Goal: Task Accomplishment & Management: Manage account settings

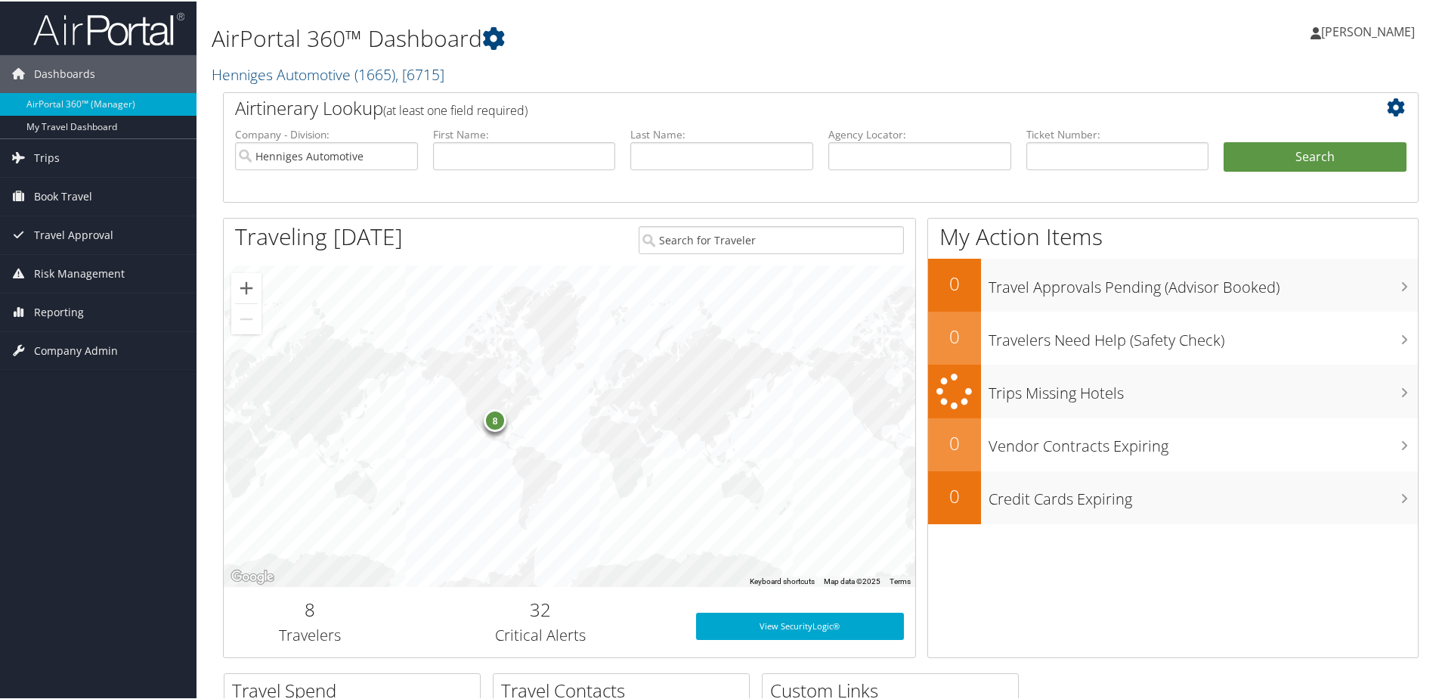
click at [498, 419] on div "8" at bounding box center [495, 419] width 23 height 23
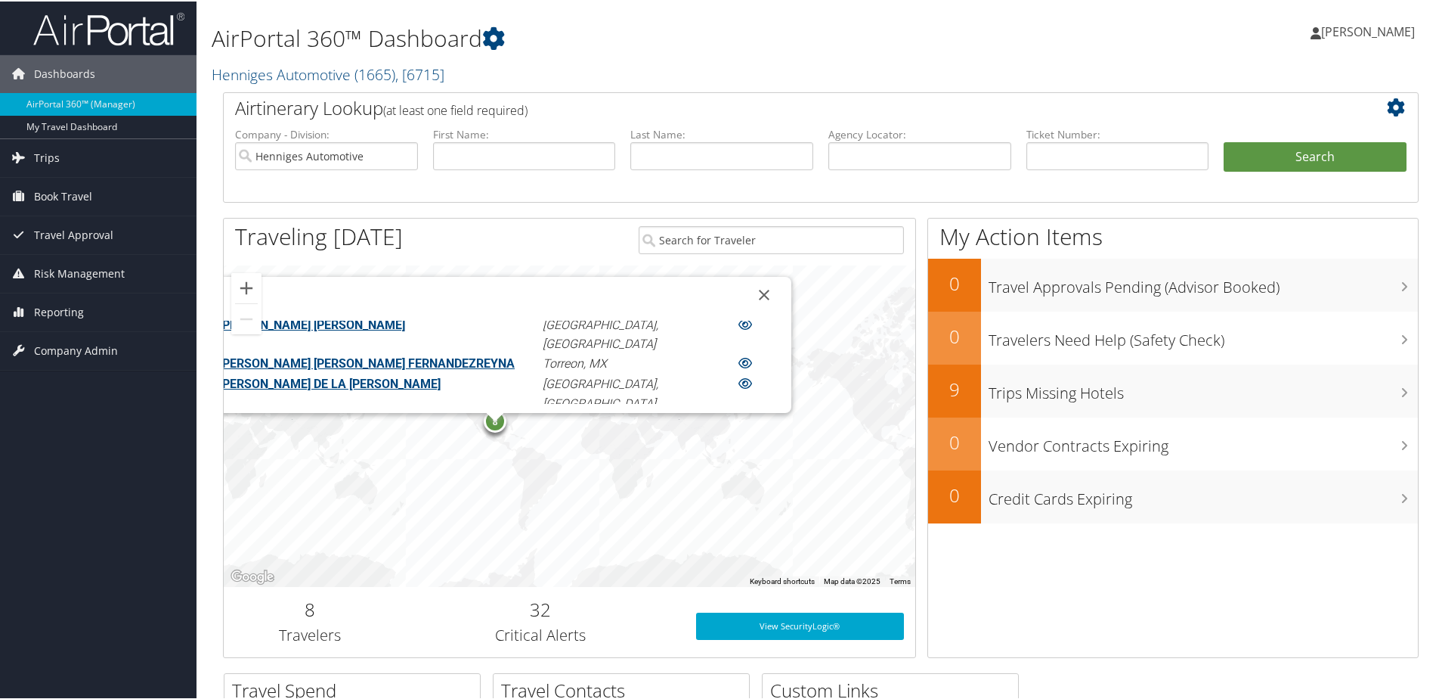
scroll to position [138, 0]
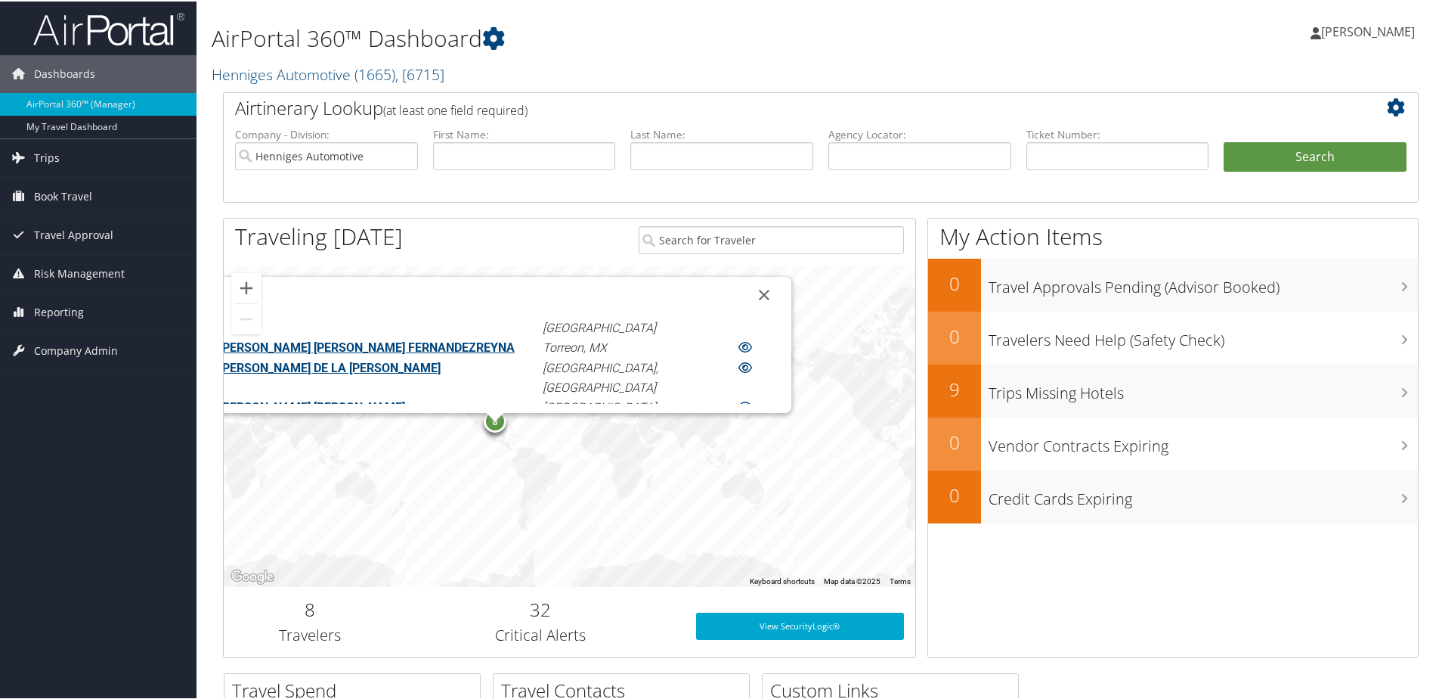
click at [329, 436] on link "RYAN LA" at bounding box center [274, 443] width 110 height 14
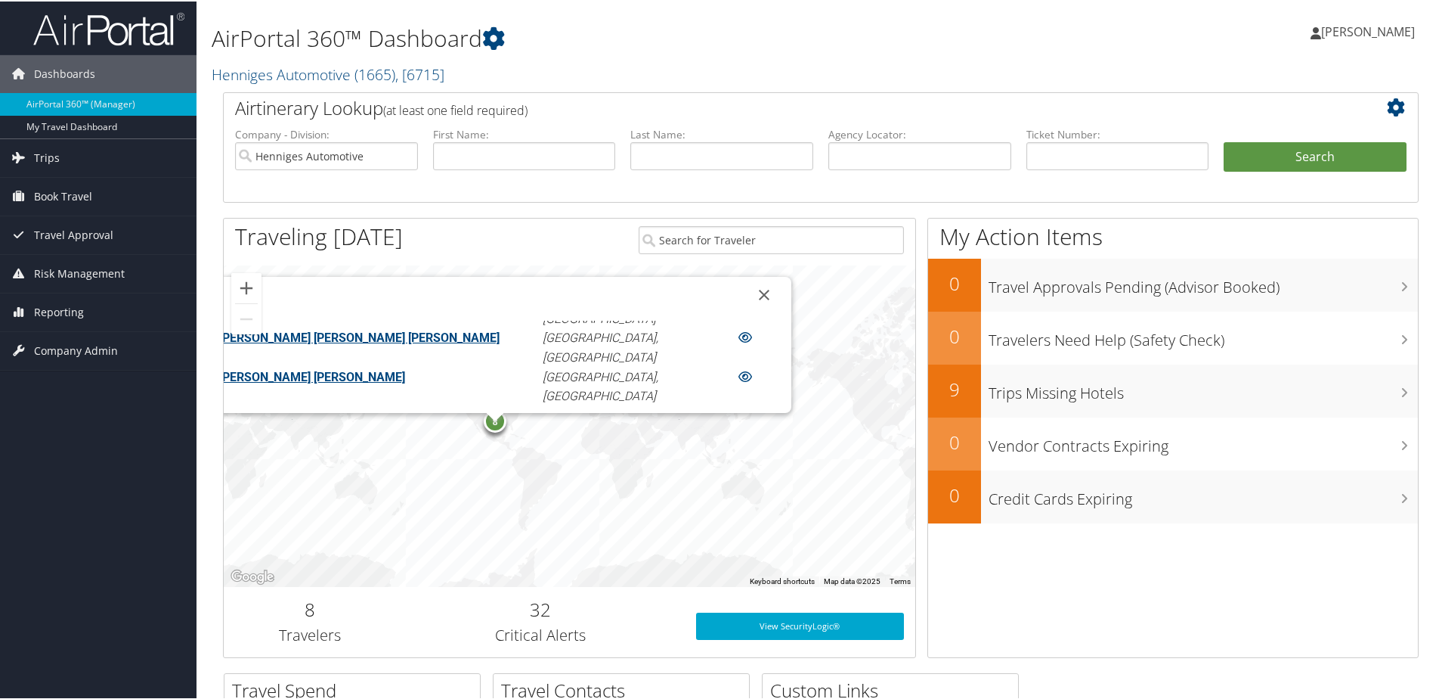
scroll to position [60, 0]
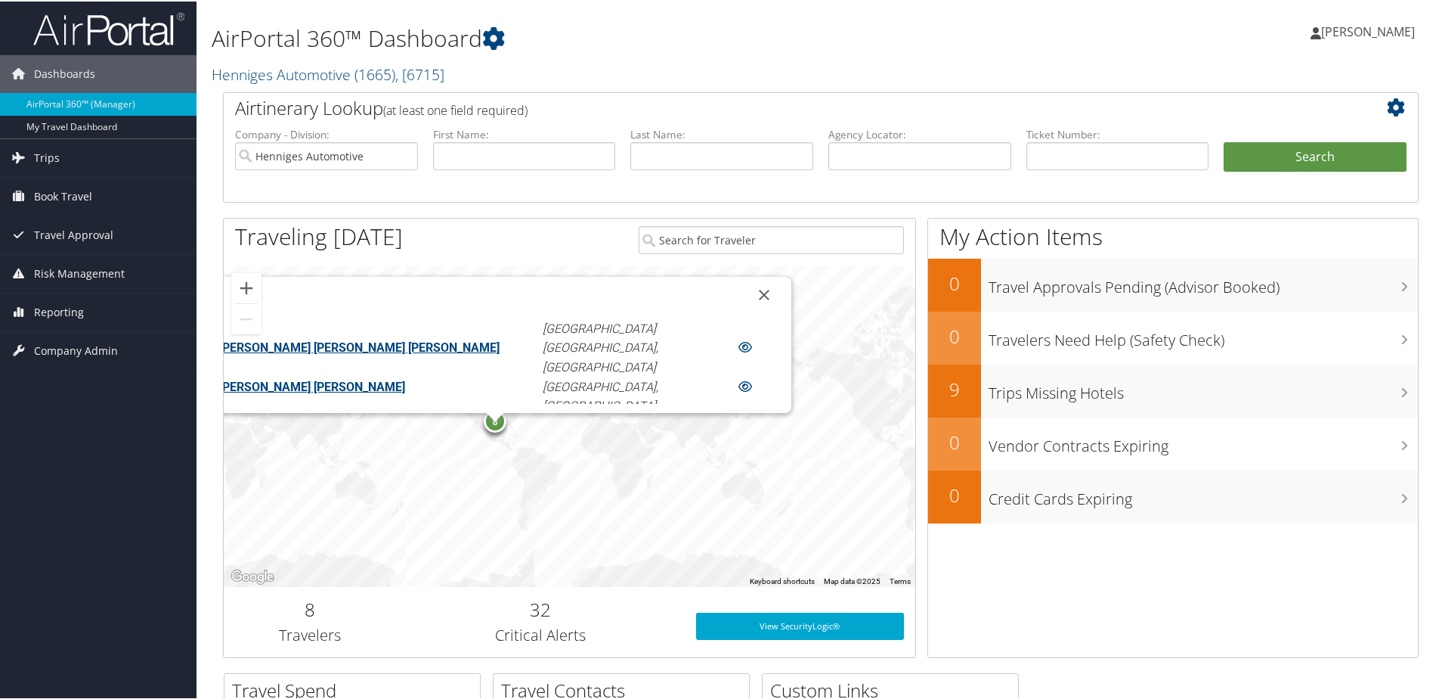
click at [362, 416] on link "JOSE ENRIQUE FERNANDEZREYNA" at bounding box center [367, 423] width 296 height 14
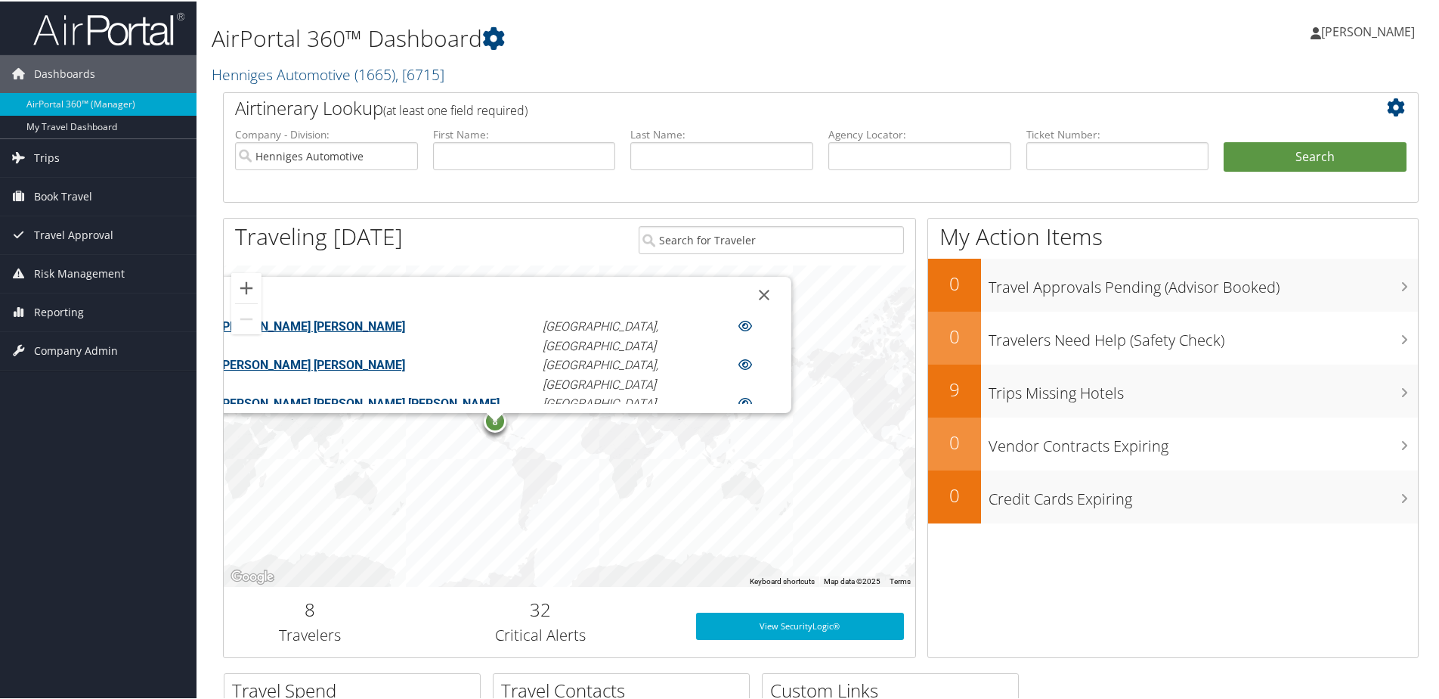
scroll to position [0, 0]
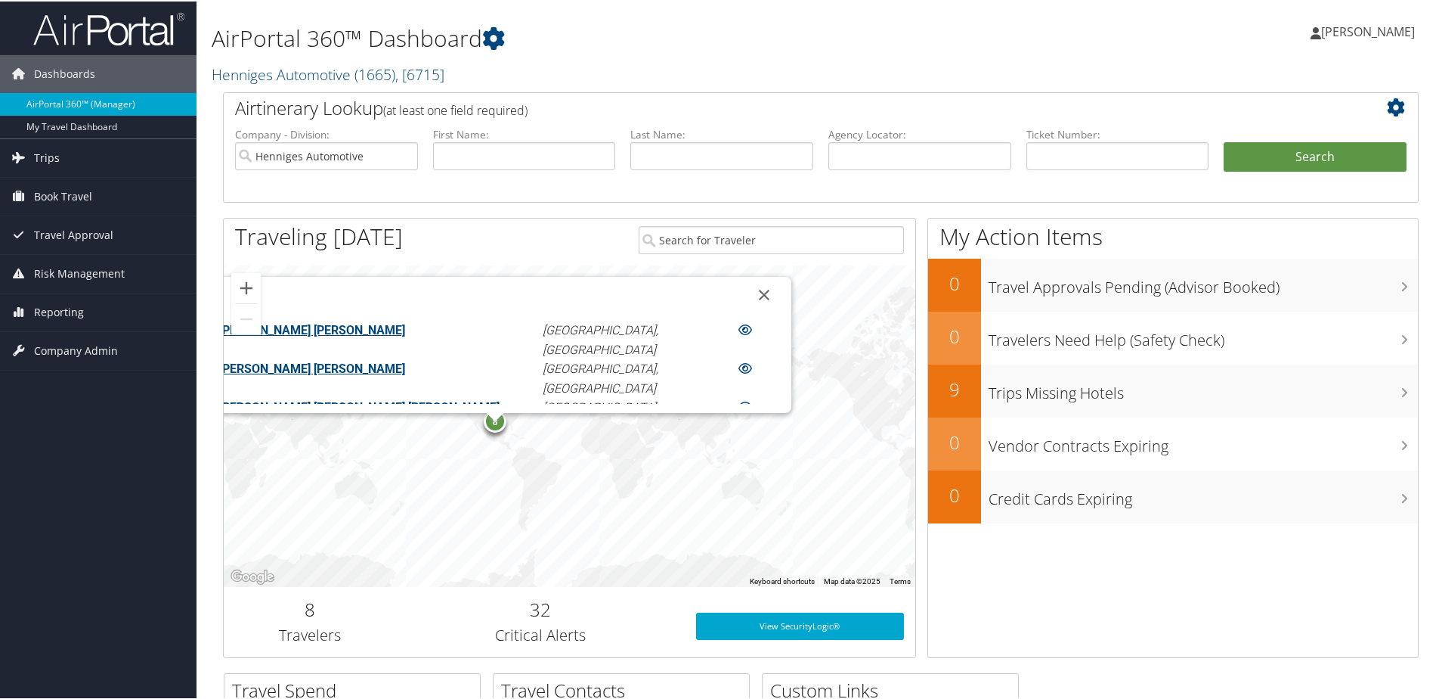
click at [361, 360] on link "BRYANT EDWARD DICKERSON" at bounding box center [312, 367] width 186 height 14
click at [1364, 36] on span "[PERSON_NAME]" at bounding box center [1369, 30] width 94 height 17
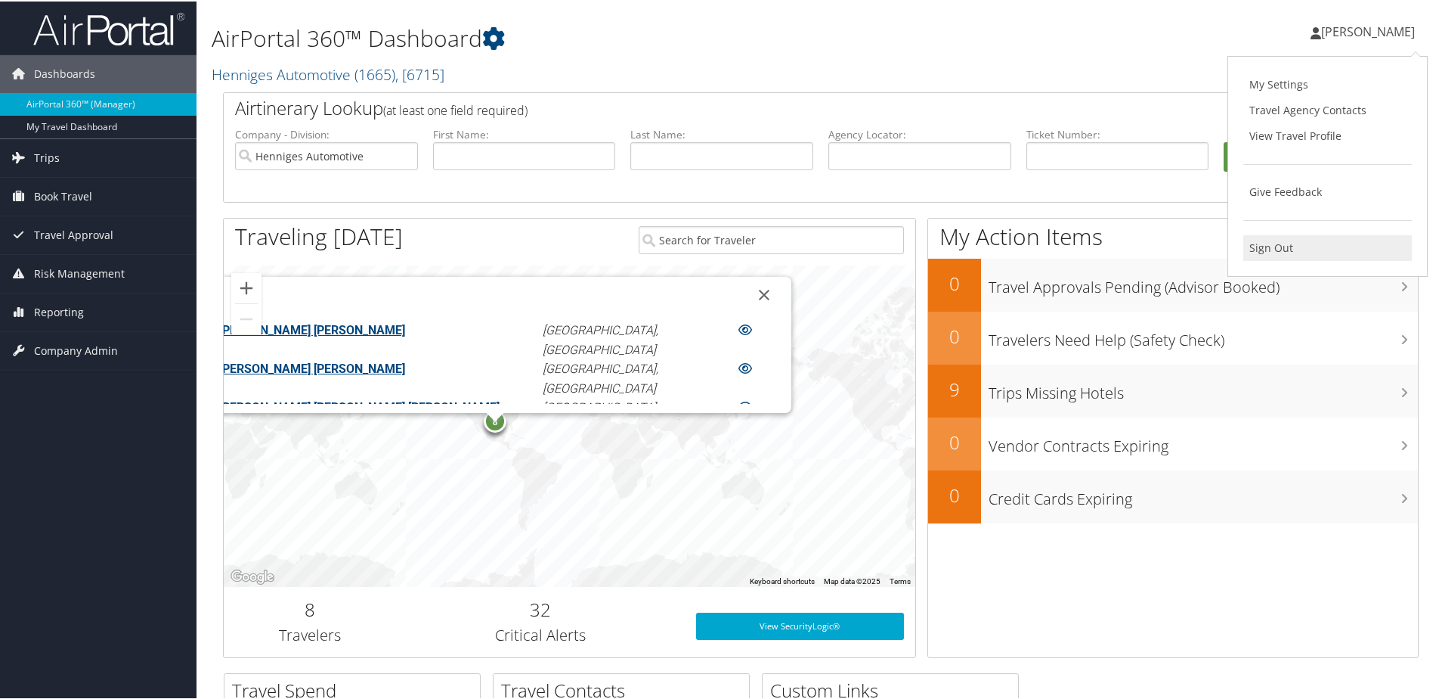
click at [1259, 243] on link "Sign Out" at bounding box center [1328, 247] width 169 height 26
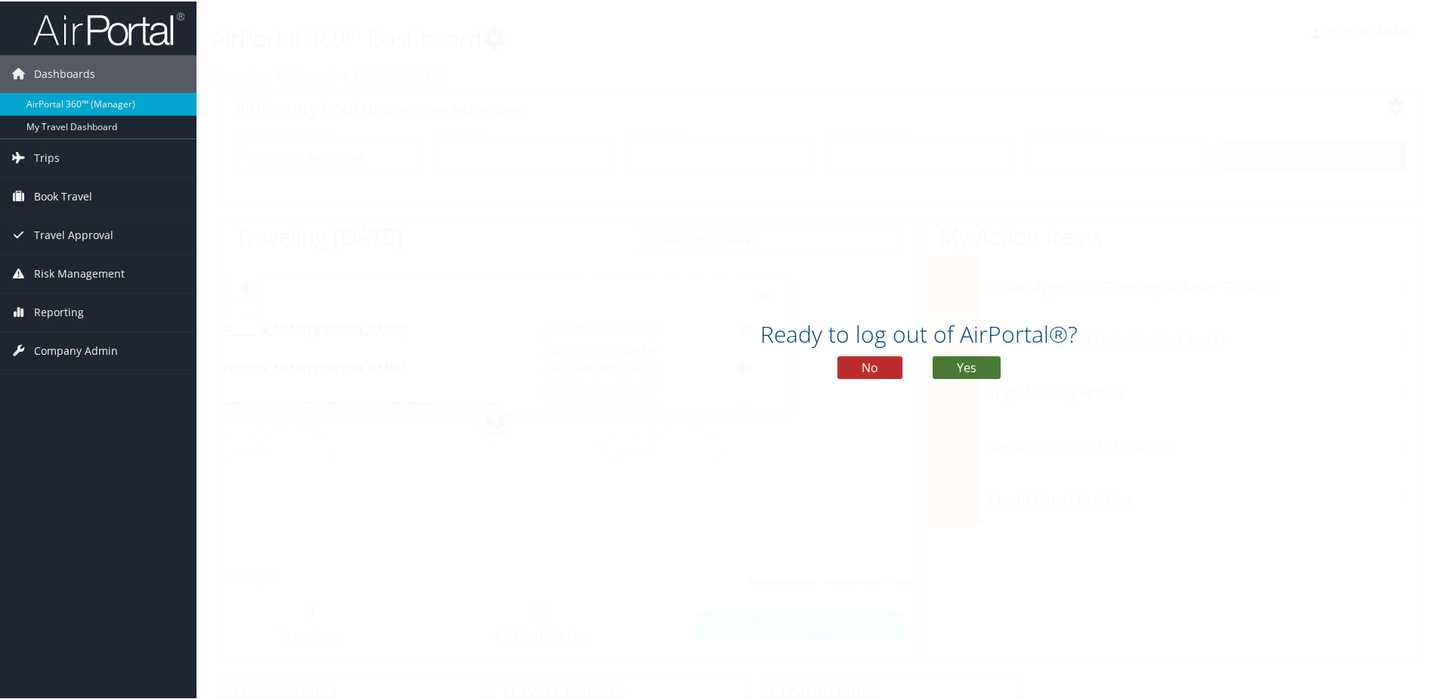
click at [962, 364] on button "Yes" at bounding box center [967, 366] width 68 height 23
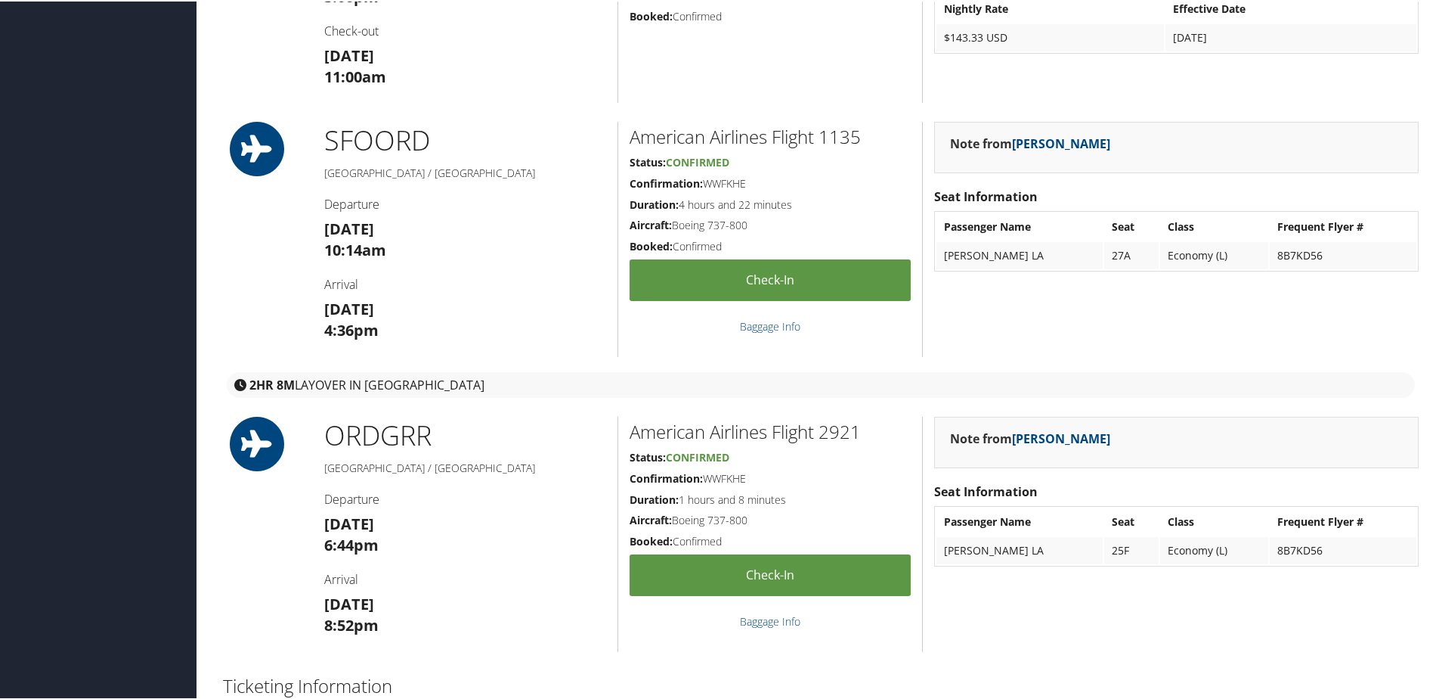
scroll to position [1210, 0]
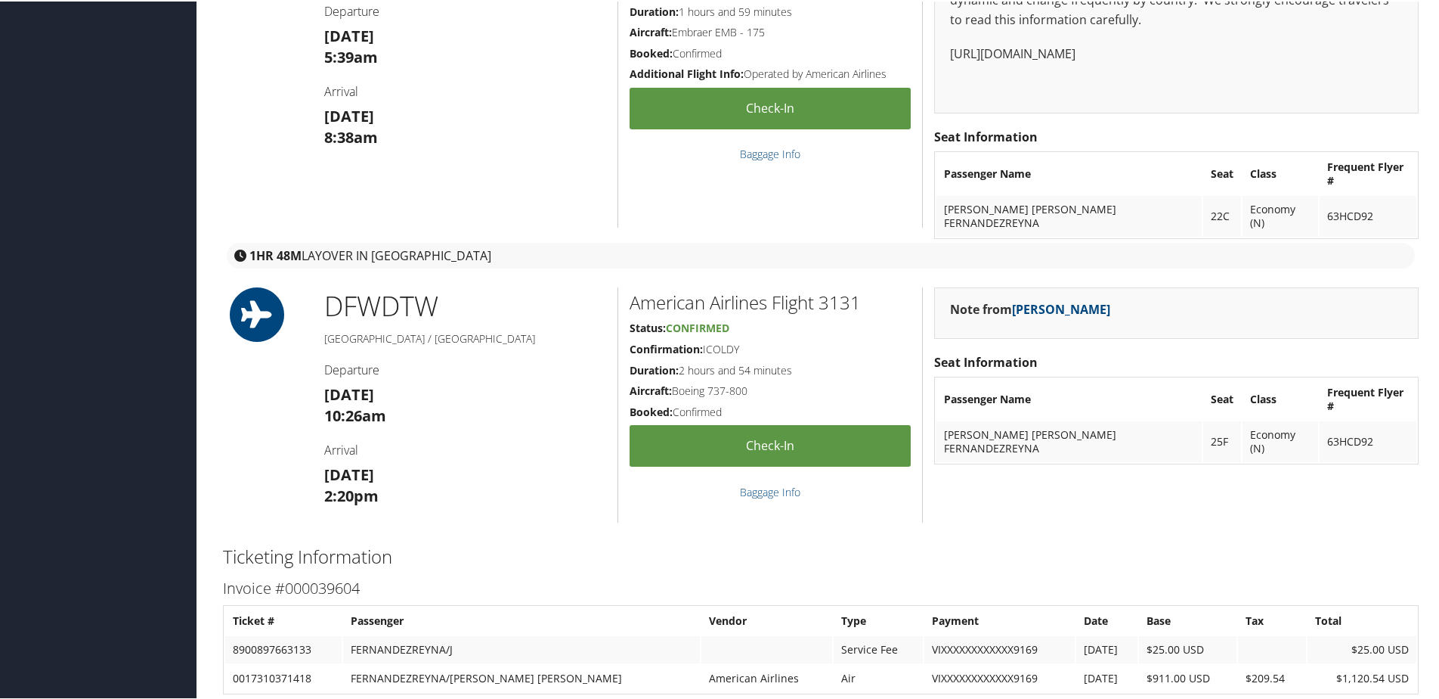
scroll to position [1588, 0]
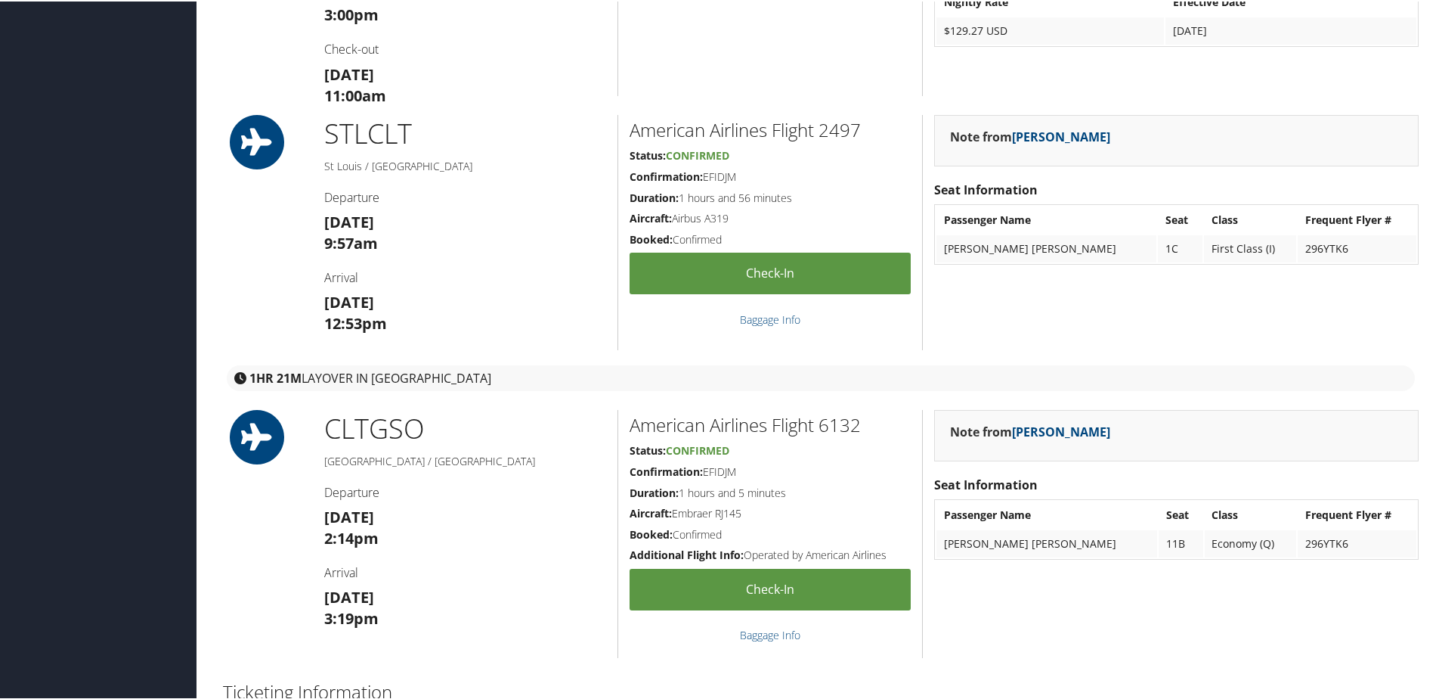
scroll to position [1890, 0]
